Goal: Find specific page/section: Find specific page/section

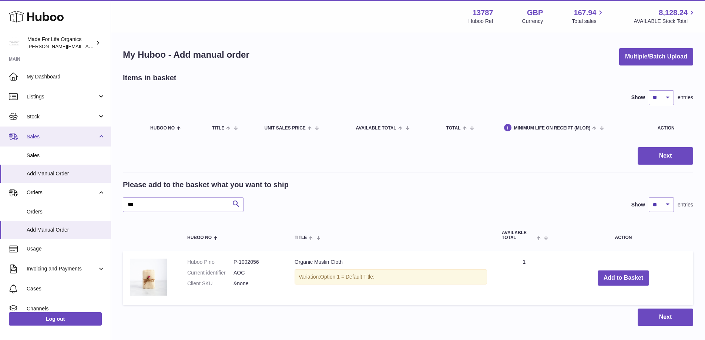
click at [40, 138] on span "Sales" at bounding box center [62, 136] width 71 height 7
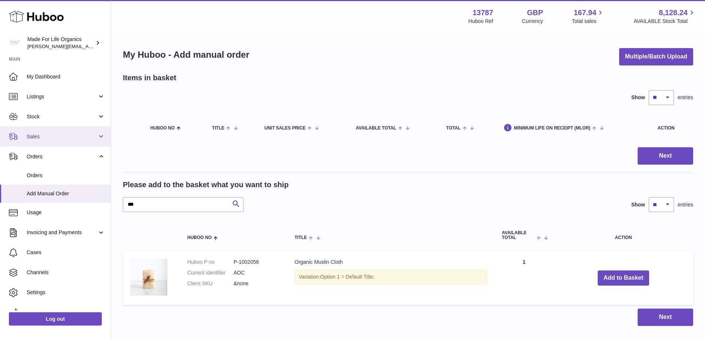
click at [33, 142] on link "Sales" at bounding box center [55, 137] width 111 height 20
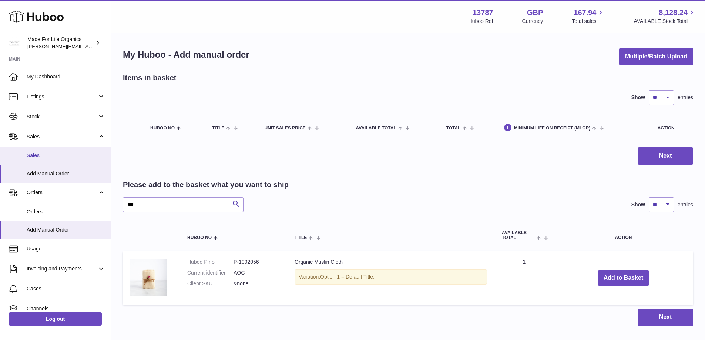
click at [38, 154] on span "Sales" at bounding box center [66, 155] width 78 height 7
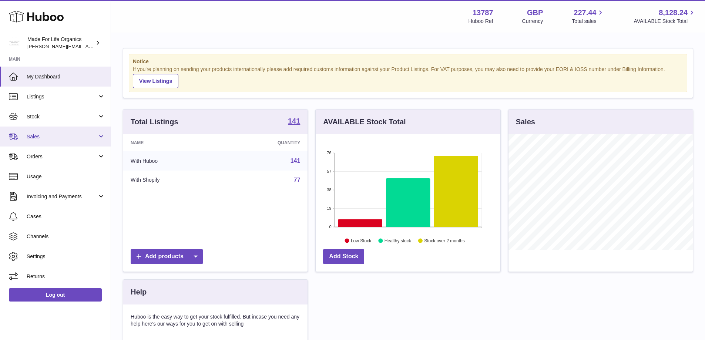
scroll to position [115, 185]
click at [29, 137] on span "Sales" at bounding box center [62, 136] width 71 height 7
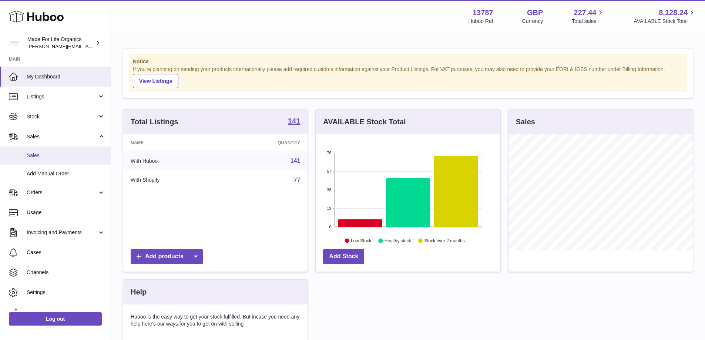
click at [30, 157] on span "Sales" at bounding box center [66, 155] width 78 height 7
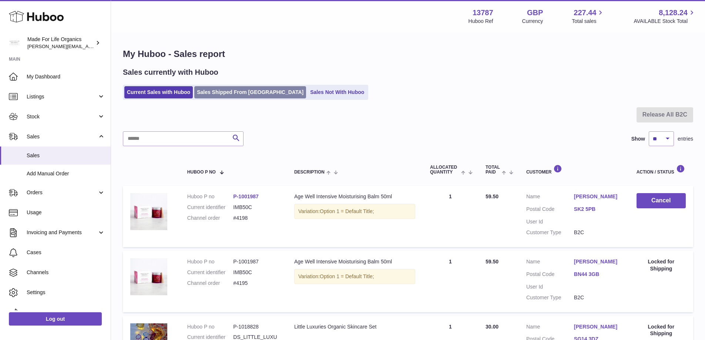
click at [231, 94] on link "Sales Shipped From Huboo" at bounding box center [250, 92] width 112 height 12
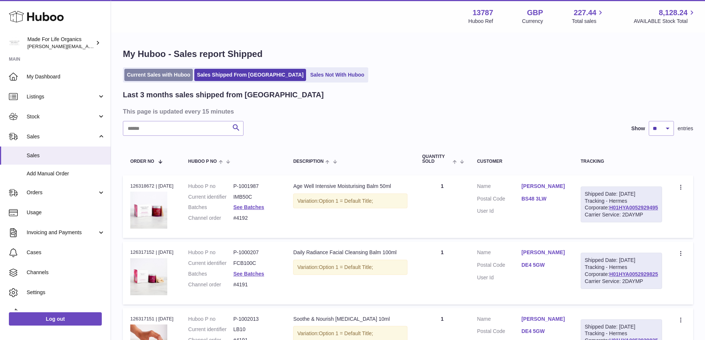
click at [135, 75] on link "Current Sales with Huboo" at bounding box center [158, 75] width 68 height 12
